Goal: Use online tool/utility

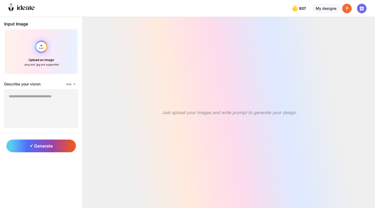
click at [42, 48] on div "Upload an image .png and .jpg are supported" at bounding box center [41, 52] width 74 height 46
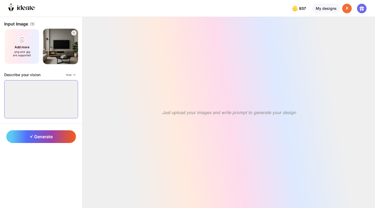
click at [45, 88] on textarea at bounding box center [41, 99] width 74 height 38
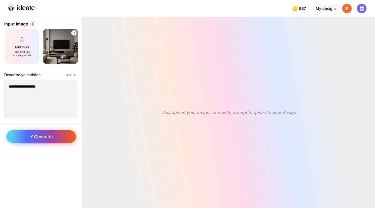
click at [34, 137] on span "Generate" at bounding box center [41, 136] width 23 height 5
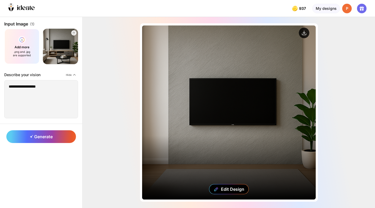
click at [303, 35] on circle at bounding box center [304, 33] width 11 height 11
click at [304, 32] on circle at bounding box center [304, 33] width 11 height 11
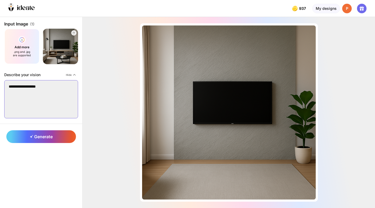
click at [61, 88] on textarea "**********" at bounding box center [41, 99] width 74 height 38
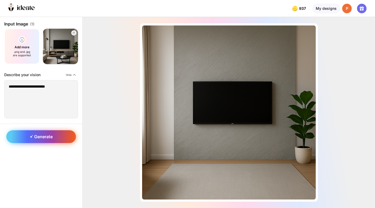
click at [60, 136] on div "Generate" at bounding box center [41, 136] width 70 height 13
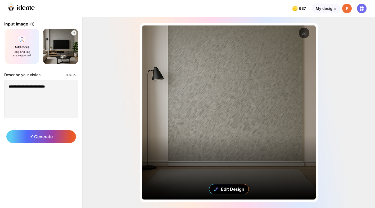
click at [188, 90] on div "Edit Design" at bounding box center [229, 112] width 174 height 174
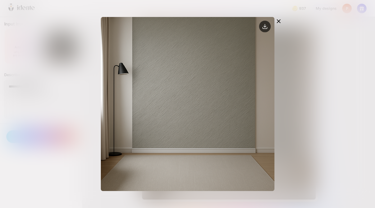
click at [266, 26] on circle at bounding box center [265, 27] width 12 height 12
click at [279, 21] on icon at bounding box center [279, 21] width 6 height 6
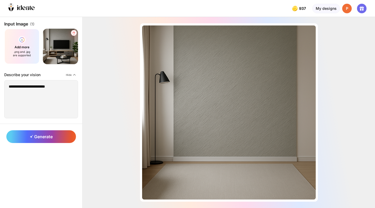
click at [73, 30] on div at bounding box center [74, 33] width 6 height 6
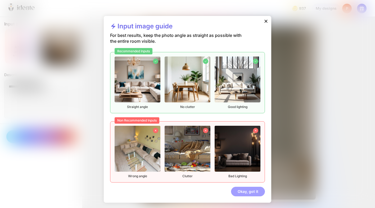
click at [251, 187] on div "Okay, got it" at bounding box center [248, 191] width 34 height 10
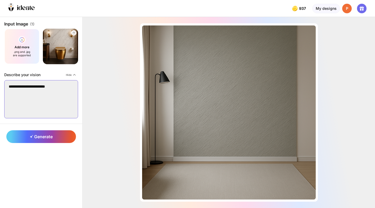
click at [58, 86] on textarea "**********" at bounding box center [41, 99] width 74 height 38
type textarea "**********"
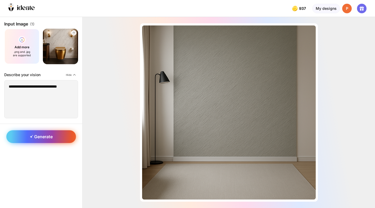
click at [55, 135] on div "Generate" at bounding box center [41, 136] width 70 height 13
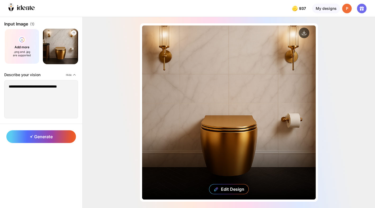
click at [250, 109] on div "Edit Design" at bounding box center [229, 112] width 174 height 174
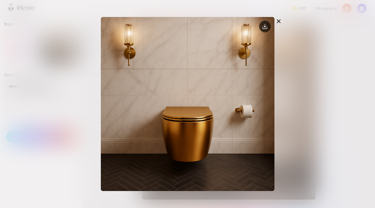
click at [265, 27] on icon at bounding box center [265, 26] width 2 height 1
